Goal: Communication & Community: Answer question/provide support

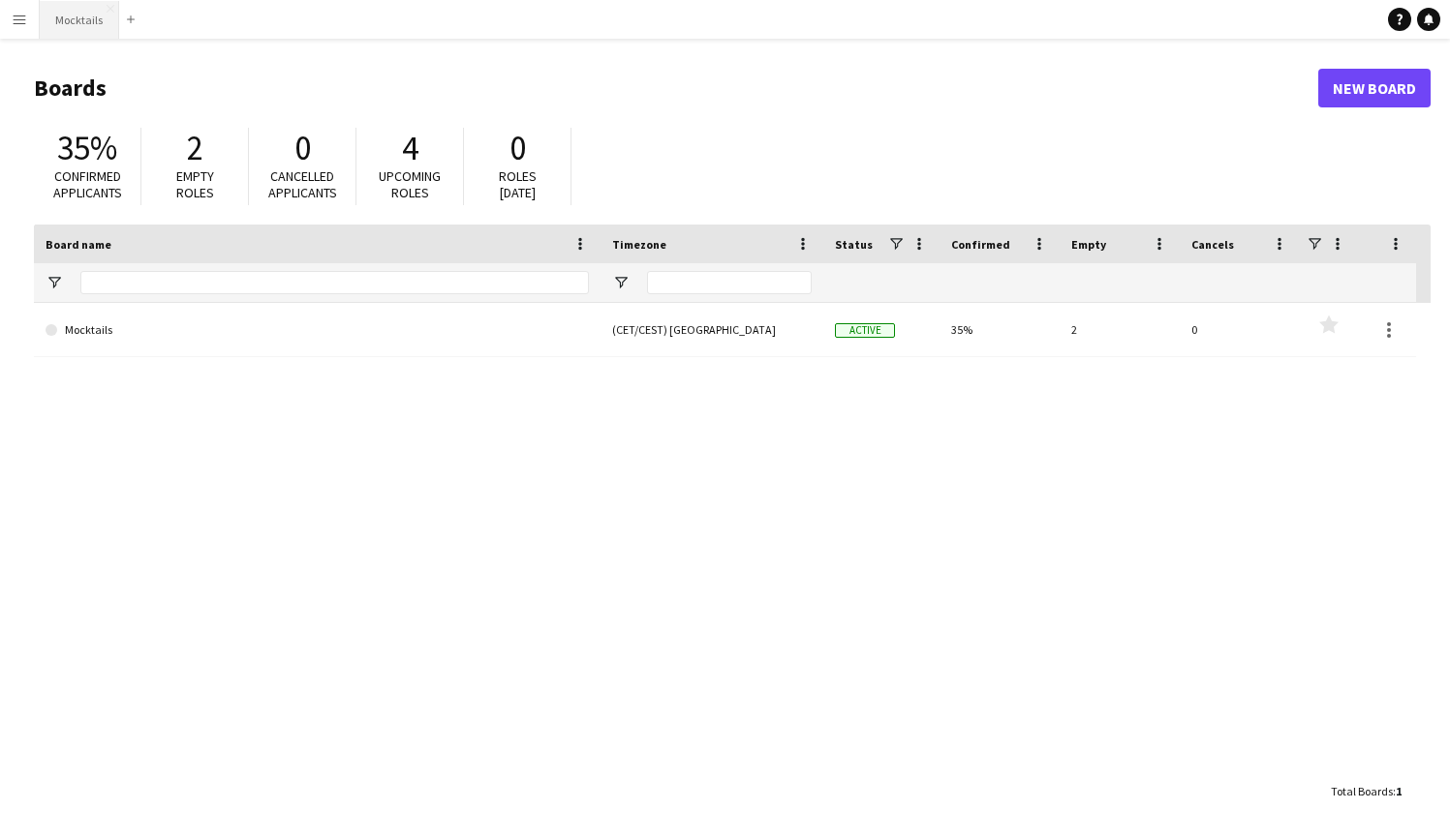
click at [84, 33] on button "Mocktails Close" at bounding box center [79, 20] width 79 height 38
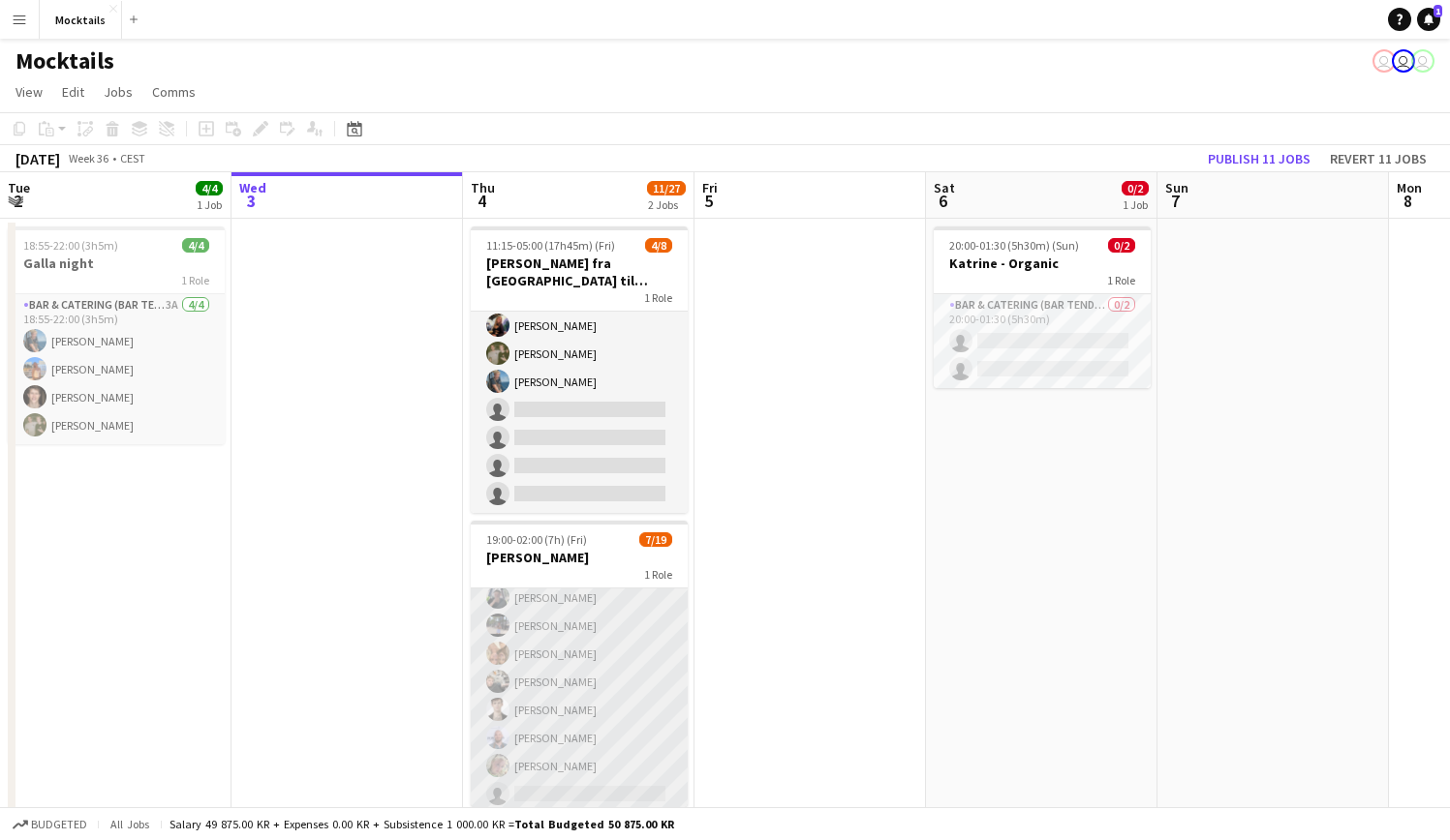
scroll to position [46, 0]
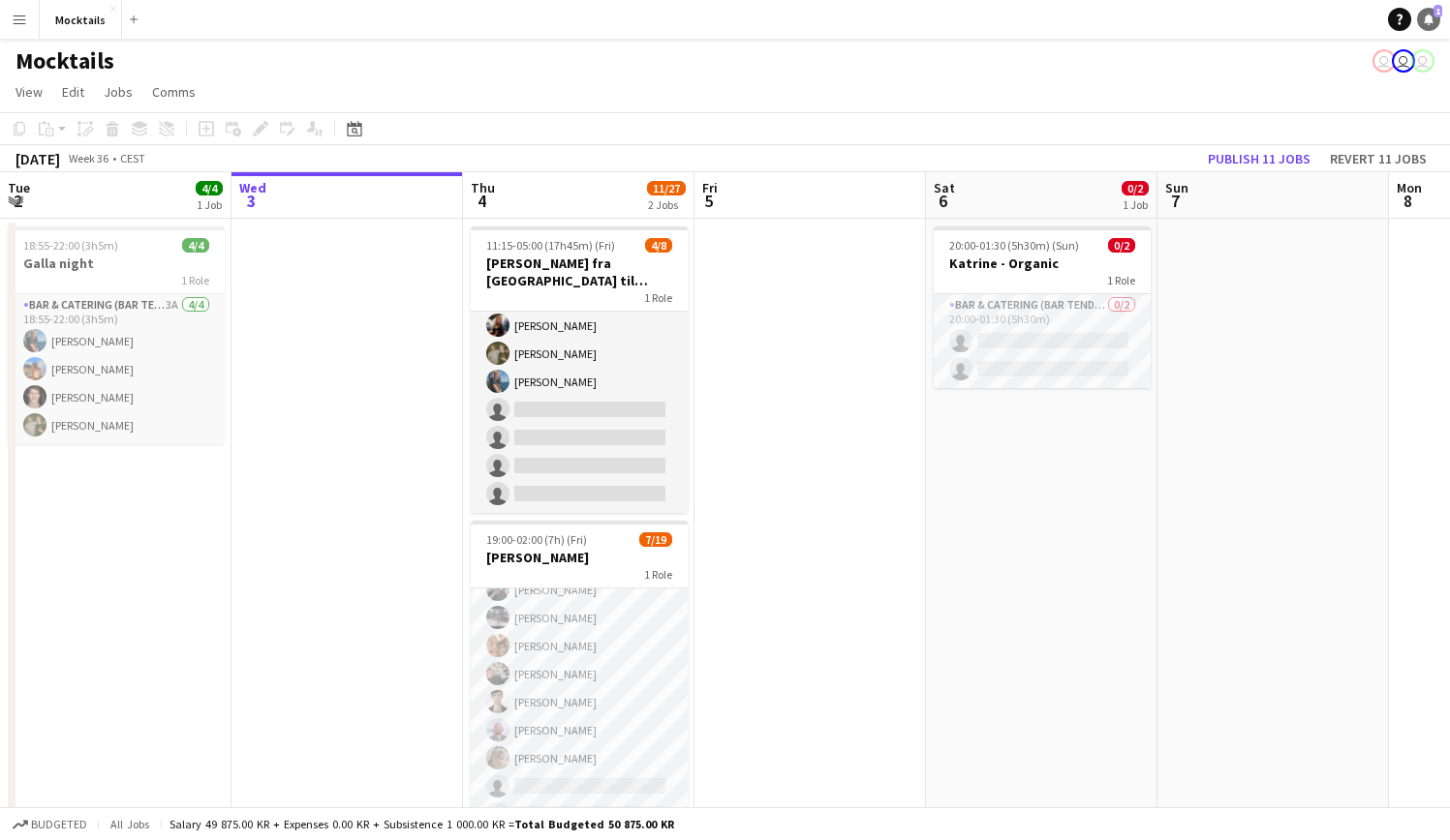
click at [1429, 17] on icon at bounding box center [1429, 19] width 10 height 10
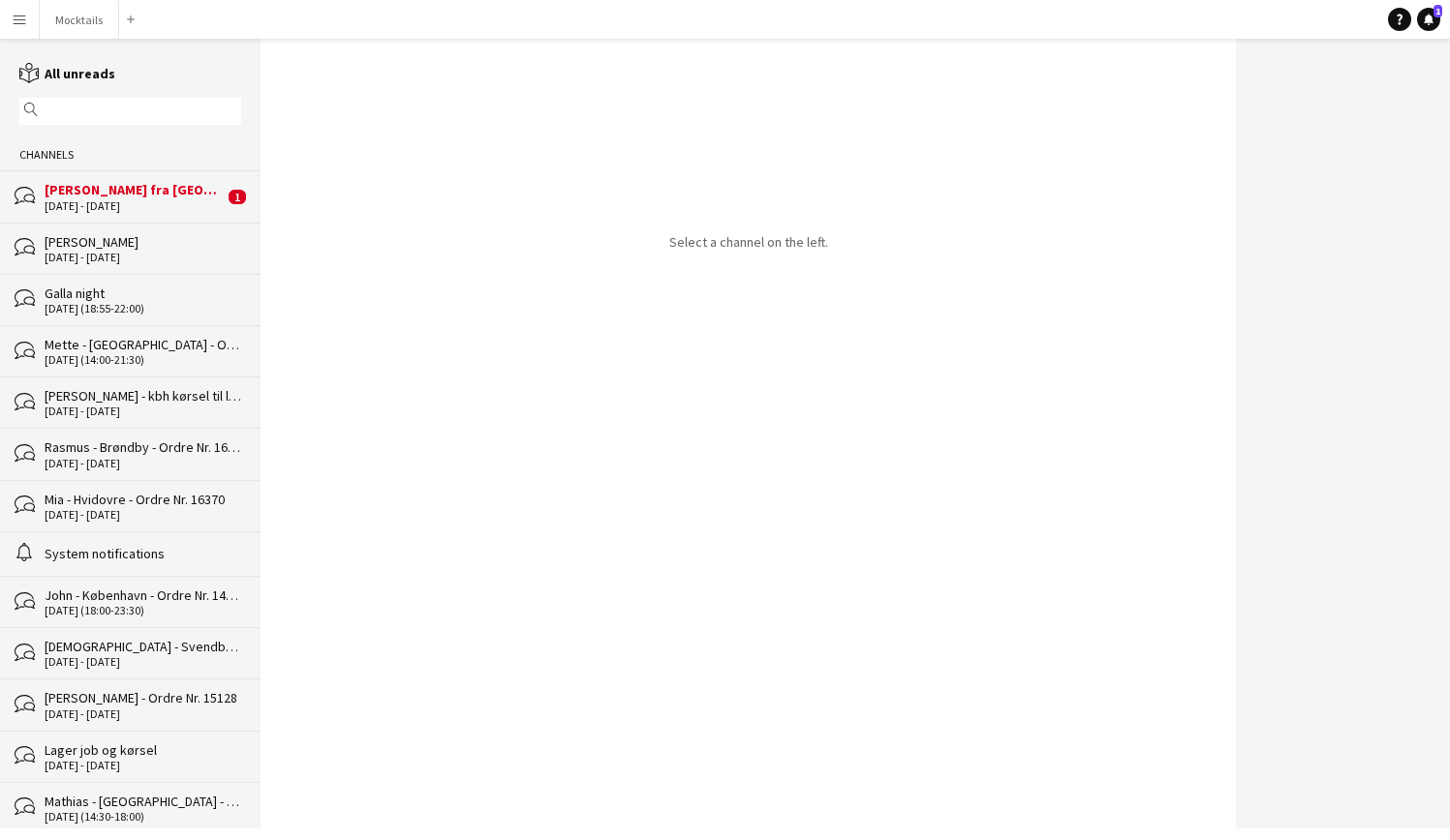
click at [117, 196] on div "[PERSON_NAME] fra [GEOGRAPHIC_DATA] til [GEOGRAPHIC_DATA]" at bounding box center [134, 189] width 179 height 17
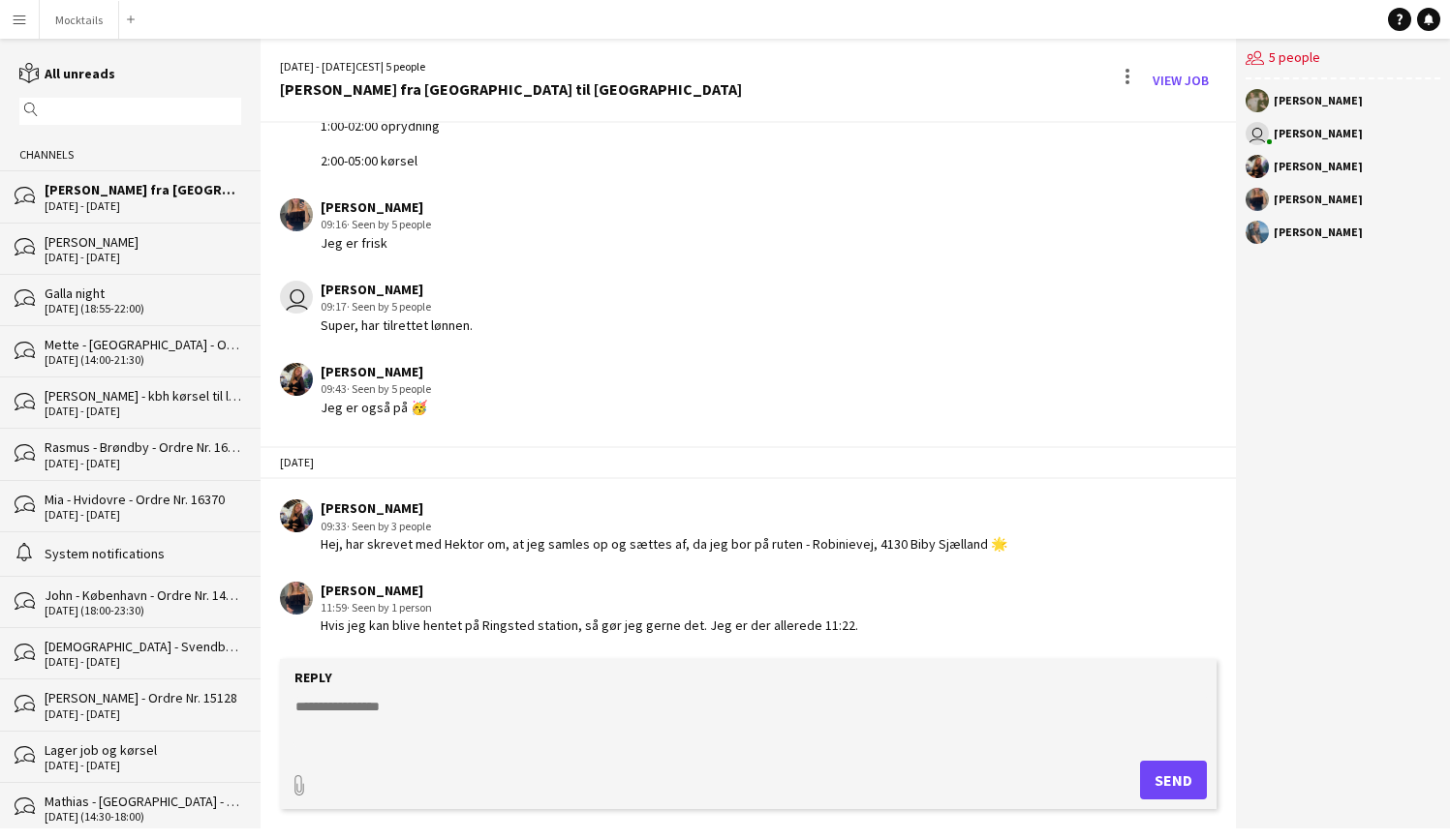
scroll to position [727, 0]
drag, startPoint x: 561, startPoint y: 626, endPoint x: 867, endPoint y: 625, distance: 306.0
click at [867, 625] on div "[PERSON_NAME] 11:59 · Seen by 1 person Hvis jeg kan blive hentet på Ringsted st…" at bounding box center [670, 608] width 779 height 53
drag, startPoint x: 788, startPoint y: 545, endPoint x: 960, endPoint y: 545, distance: 172.0
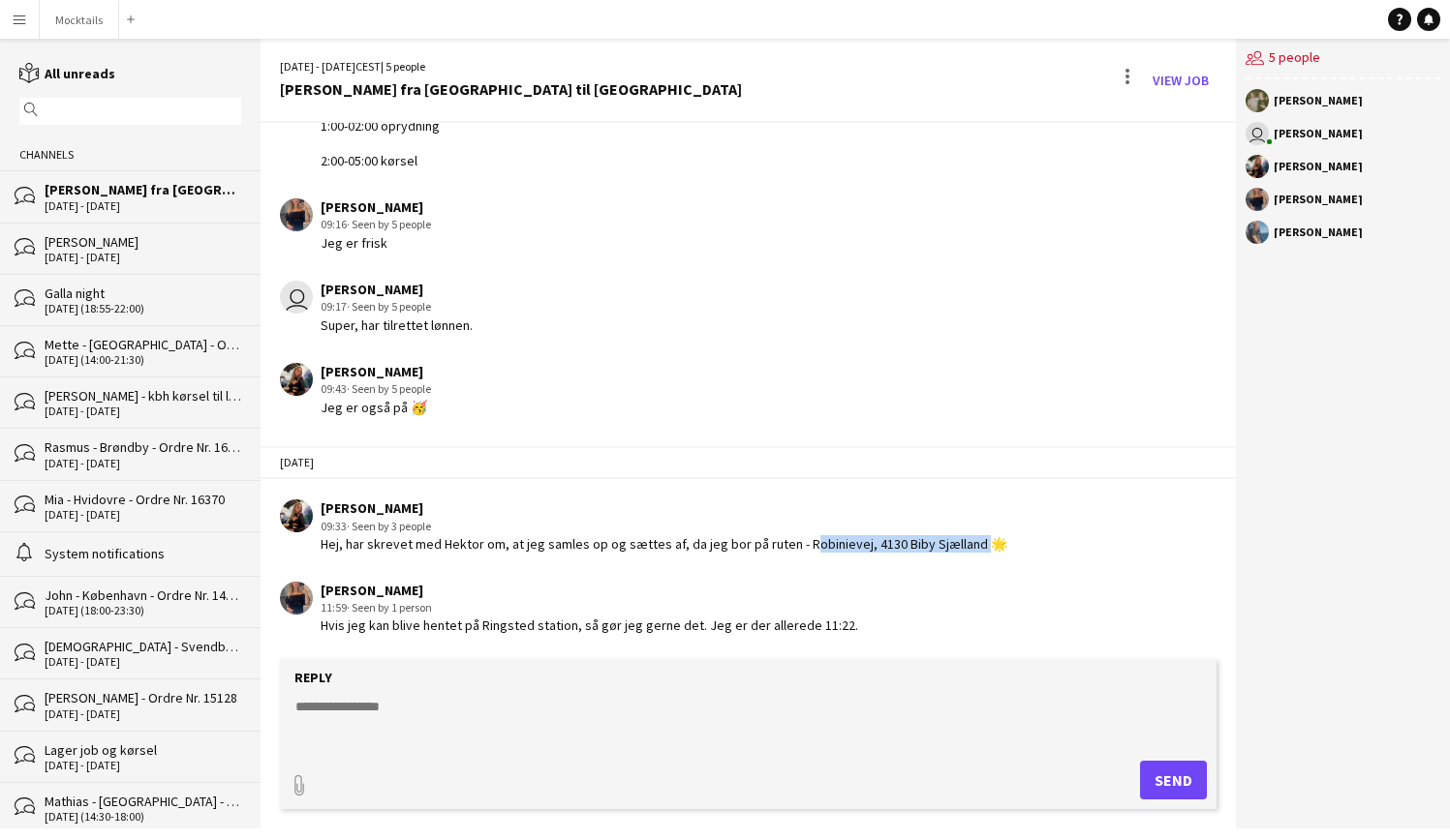
click at [960, 545] on div "Hej, har skrevet med Hektor om, at jeg samles op og sættes af, da jeg bor på ru…" at bounding box center [664, 543] width 687 height 17
copy div "Robinievej, 4130 Biby Sjælland"
click at [543, 734] on textarea at bounding box center [752, 722] width 917 height 50
type textarea "**********"
click at [1168, 781] on button "Send" at bounding box center [1173, 780] width 67 height 39
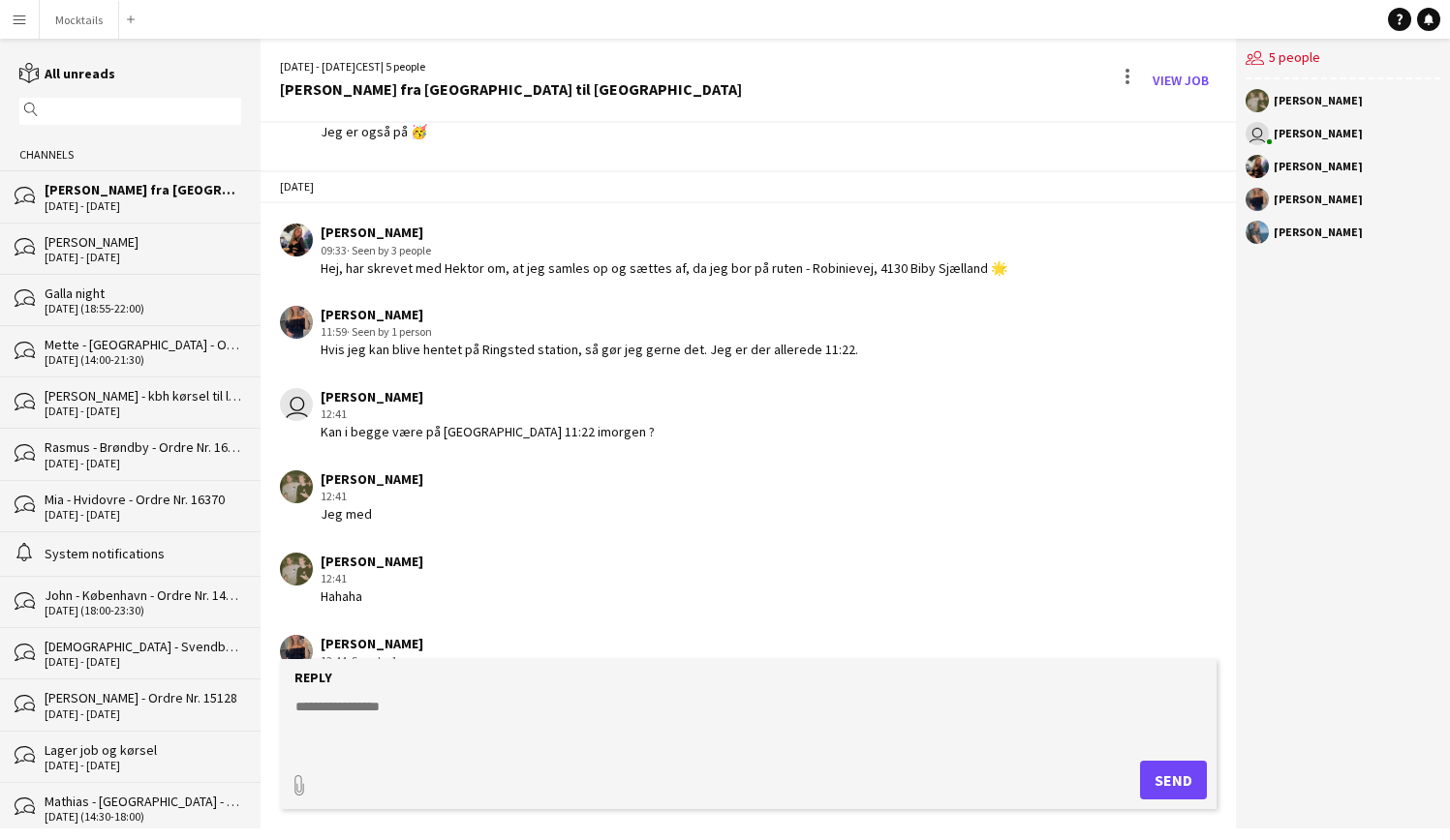
scroll to position [1057, 0]
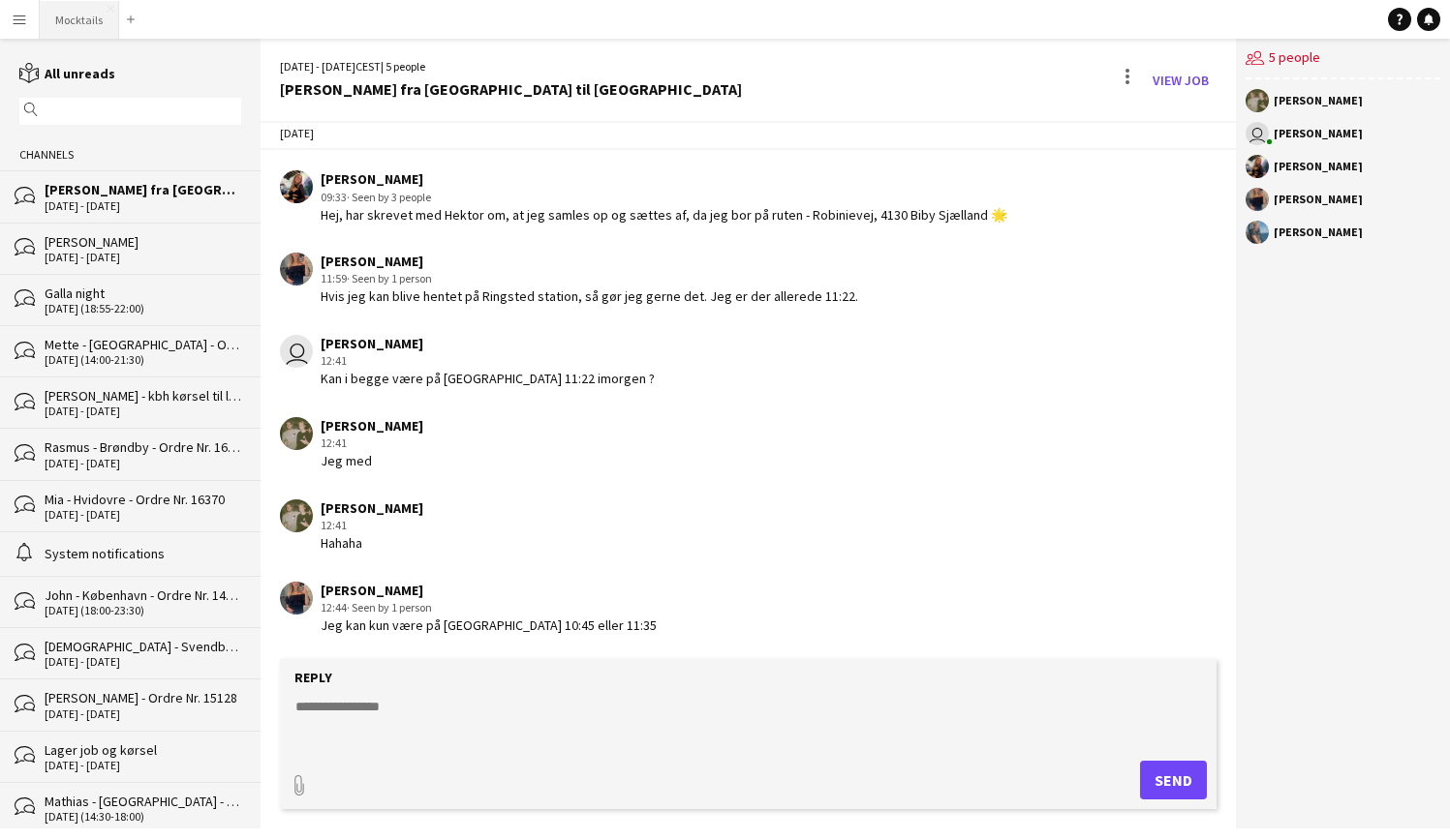
click at [73, 12] on button "Mocktails Close" at bounding box center [79, 20] width 79 height 38
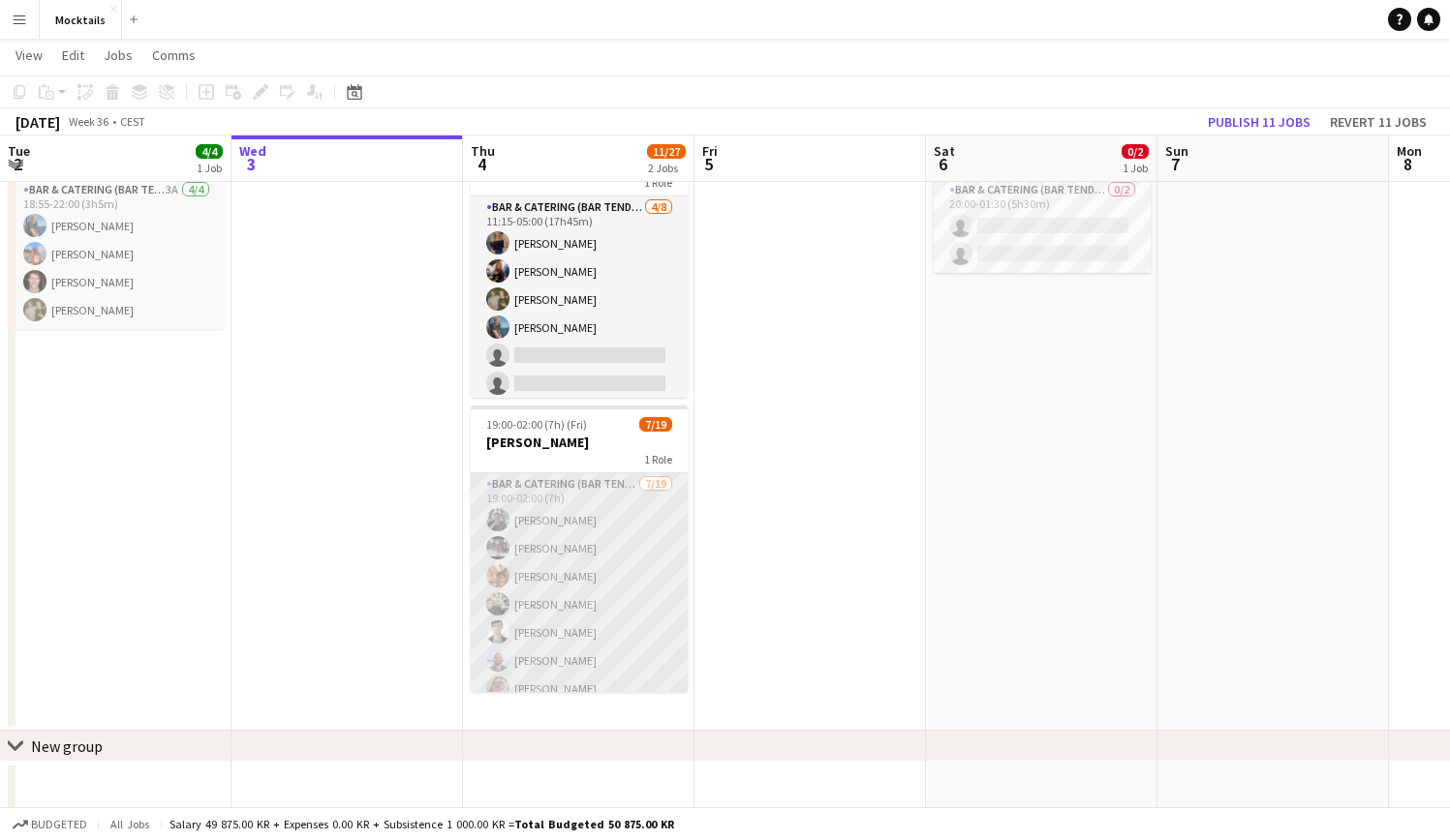
scroll to position [46, 0]
click at [568, 636] on app-card-role "Bar & Catering (Bar Tender) [DATE] 19:00-02:00 (7h) [PERSON_NAME] [PERSON_NAME]…" at bounding box center [579, 713] width 217 height 571
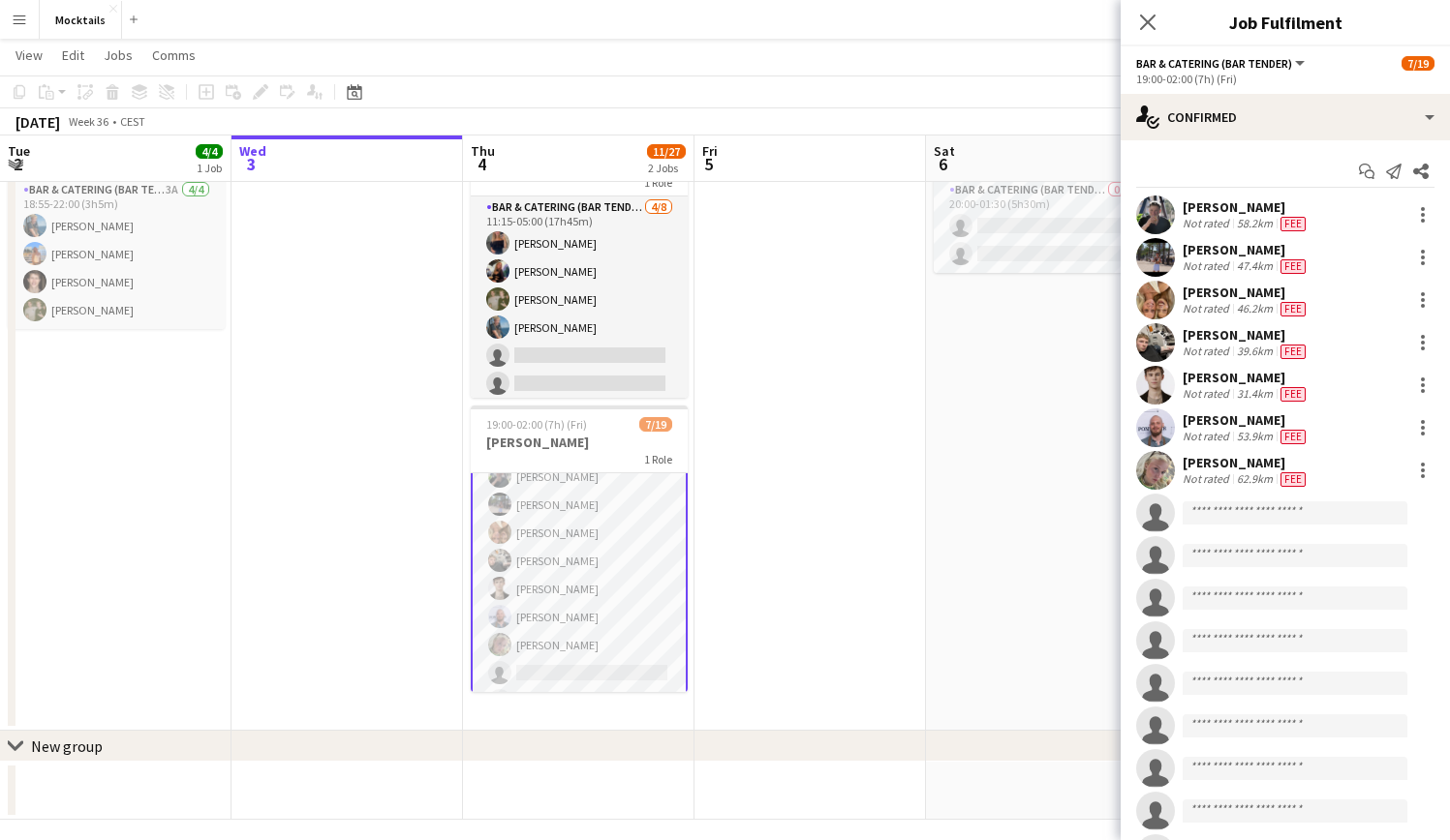
drag, startPoint x: 1184, startPoint y: 462, endPoint x: 1363, endPoint y: 465, distance: 179.0
click at [1363, 465] on div "[PERSON_NAME] Not rated 62.9km Fee" at bounding box center [1285, 470] width 330 height 39
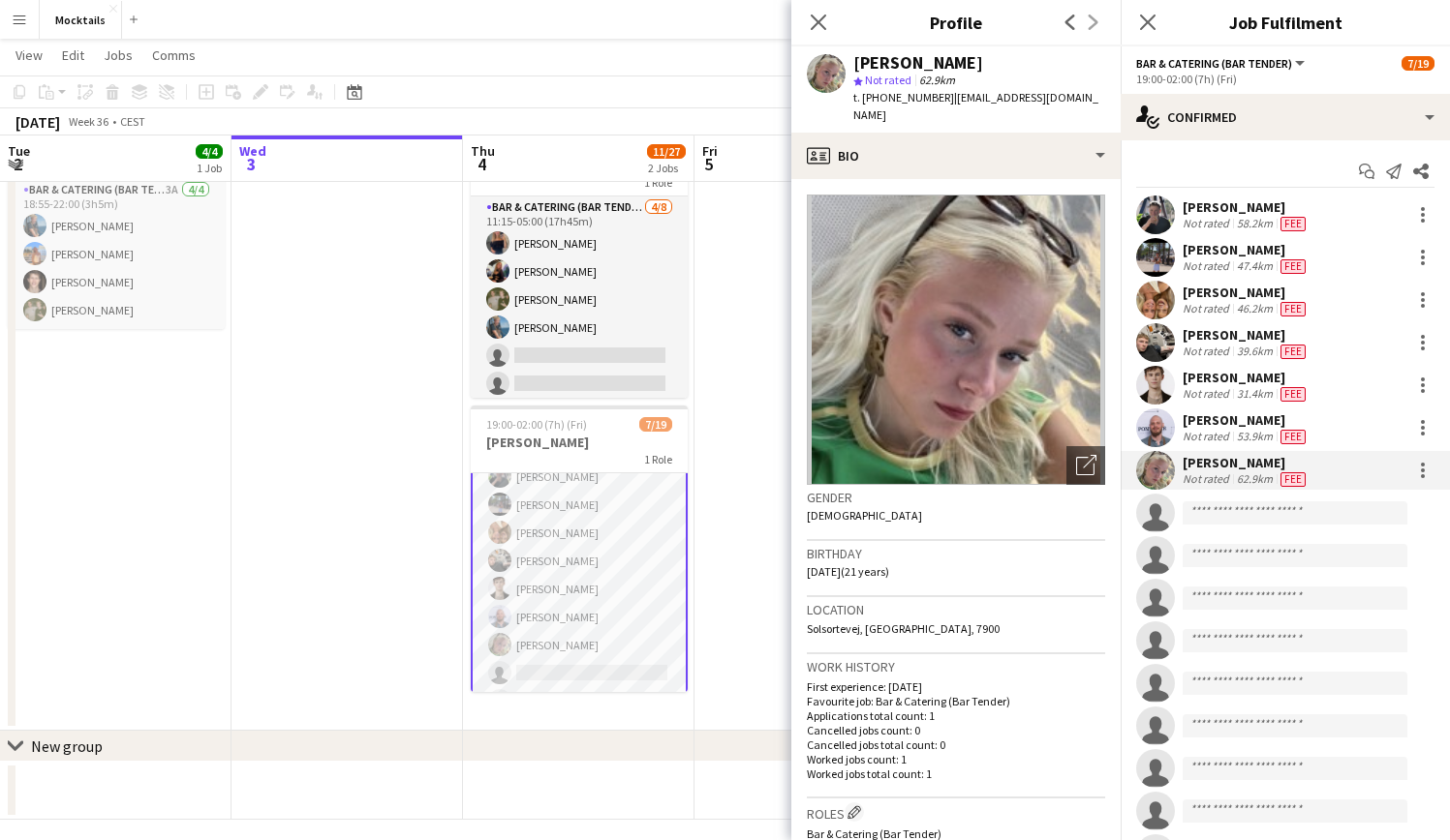
scroll to position [0, 0]
click at [816, 29] on icon "Close pop-in" at bounding box center [817, 22] width 18 height 18
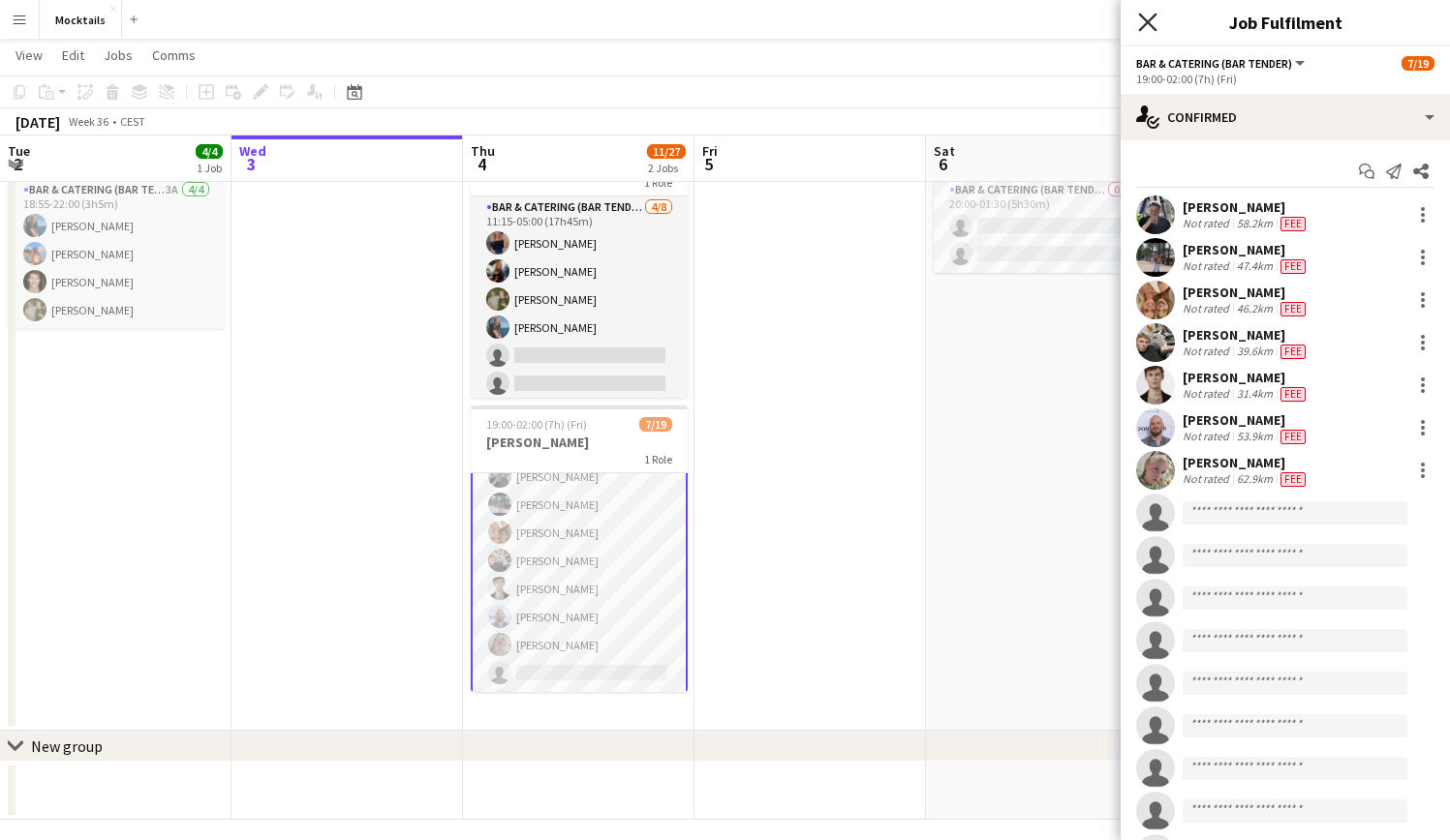
click at [1145, 19] on icon at bounding box center [1147, 22] width 18 height 18
